Goal: Find specific page/section: Find specific page/section

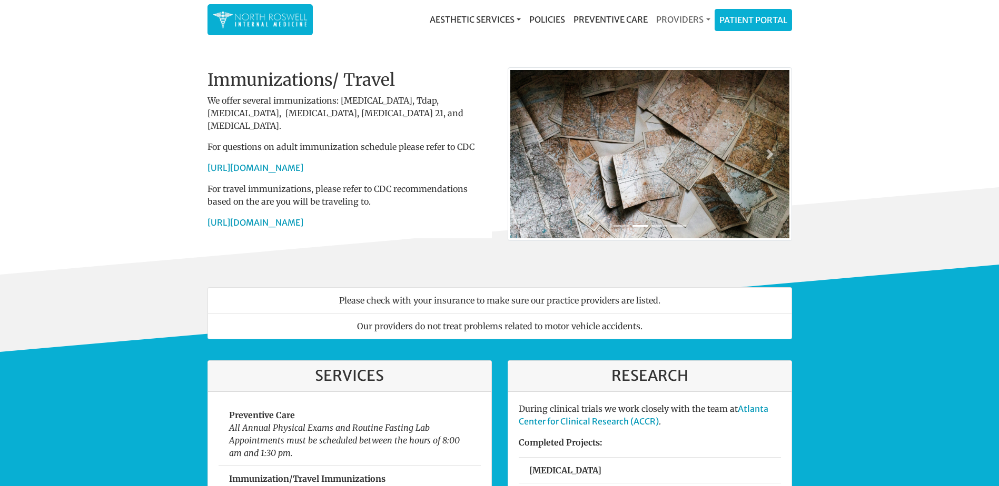
click at [682, 22] on link "Providers" at bounding box center [683, 19] width 62 height 21
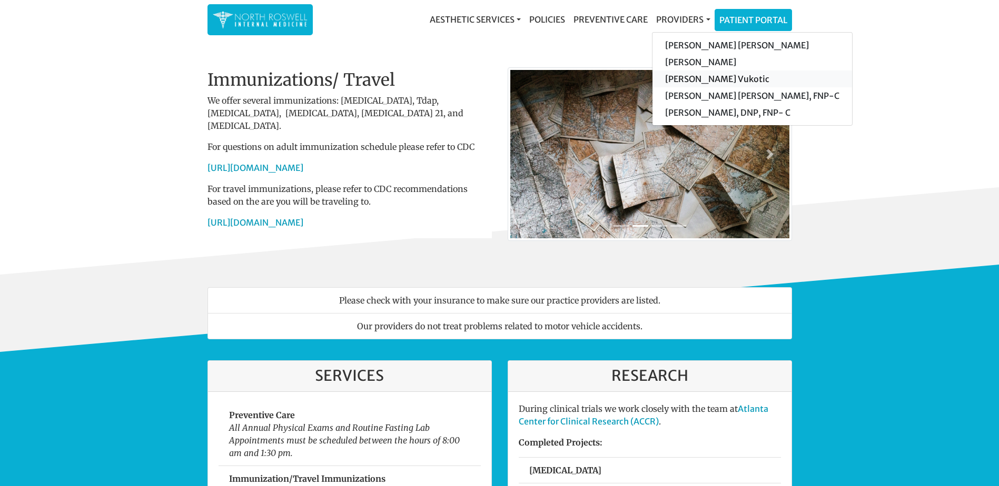
click at [728, 80] on link "[PERSON_NAME] Vukotic" at bounding box center [752, 79] width 200 height 17
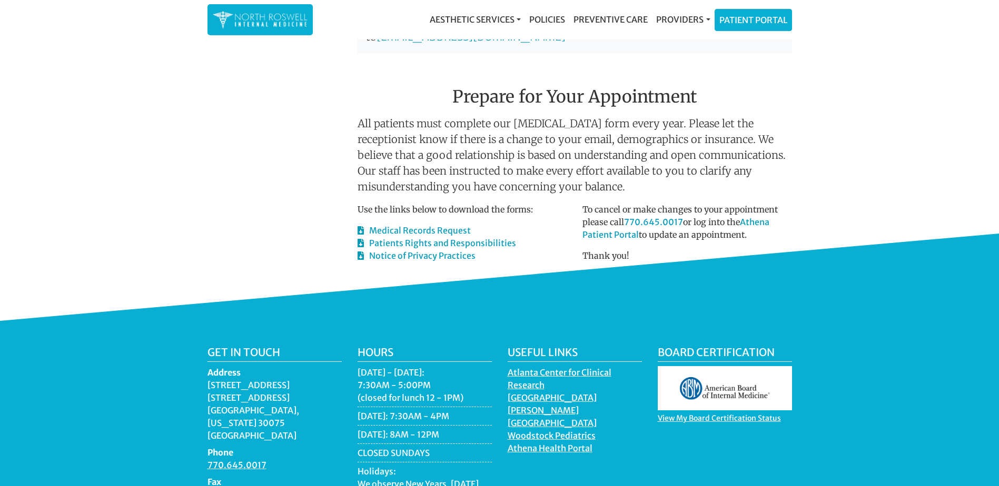
scroll to position [527, 0]
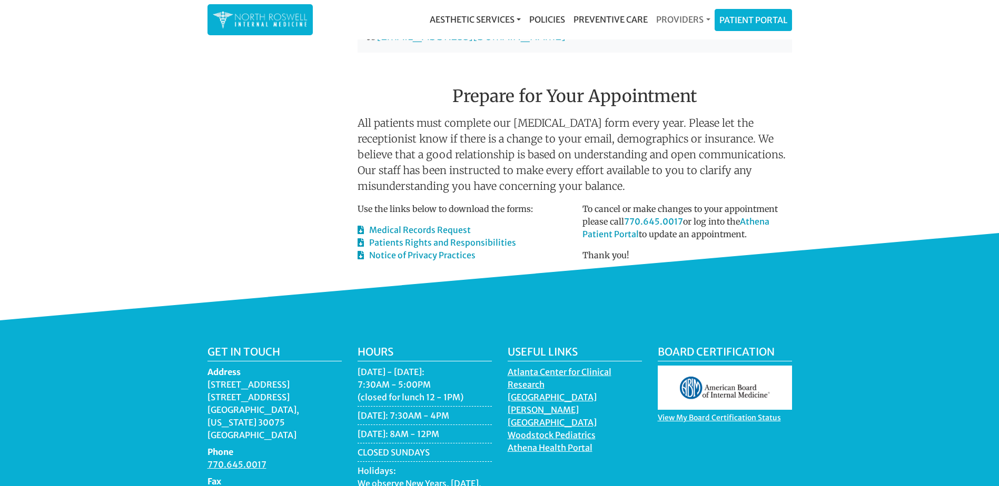
click at [676, 19] on link "Providers" at bounding box center [683, 19] width 62 height 21
